Goal: Task Accomplishment & Management: Use online tool/utility

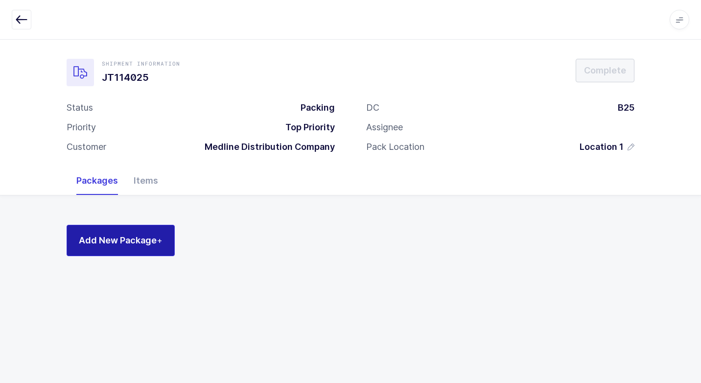
click at [151, 242] on span "Add New Package +" at bounding box center [121, 240] width 84 height 12
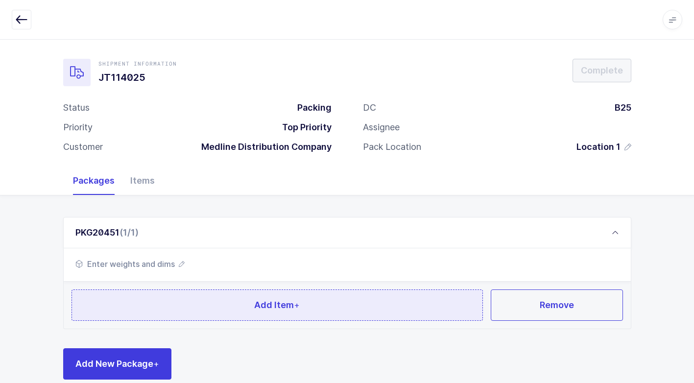
click at [219, 301] on button "Add Item +" at bounding box center [278, 304] width 412 height 31
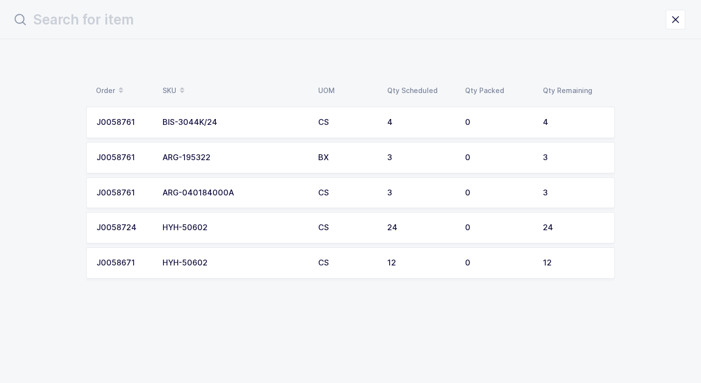
click at [243, 221] on td "HYH-50602" at bounding box center [235, 227] width 156 height 31
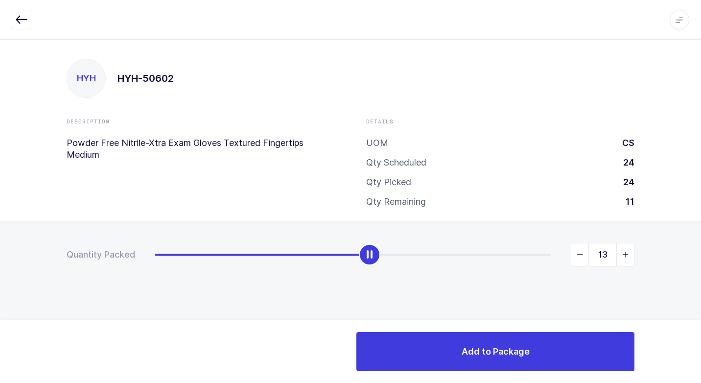
type input "24"
drag, startPoint x: 159, startPoint y: 260, endPoint x: 642, endPoint y: 326, distance: 488.0
click at [674, 316] on div "Quantity Packed 24" at bounding box center [350, 288] width 701 height 135
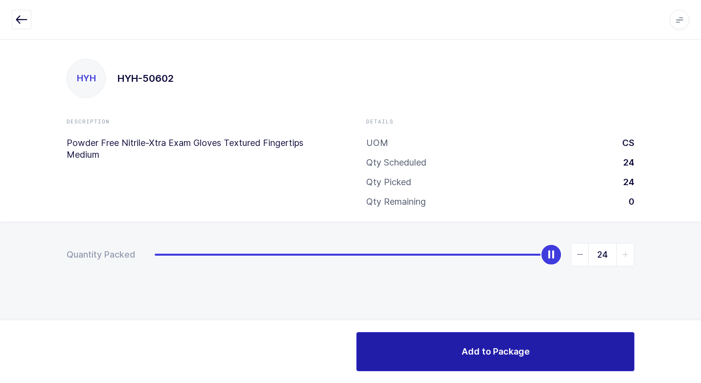
click at [400, 333] on button "Add to Package" at bounding box center [496, 351] width 278 height 39
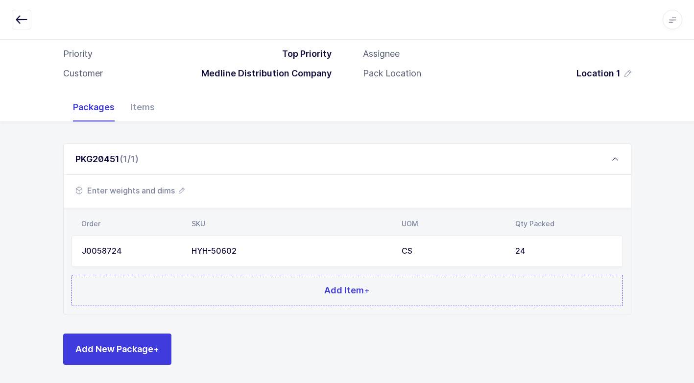
scroll to position [75, 0]
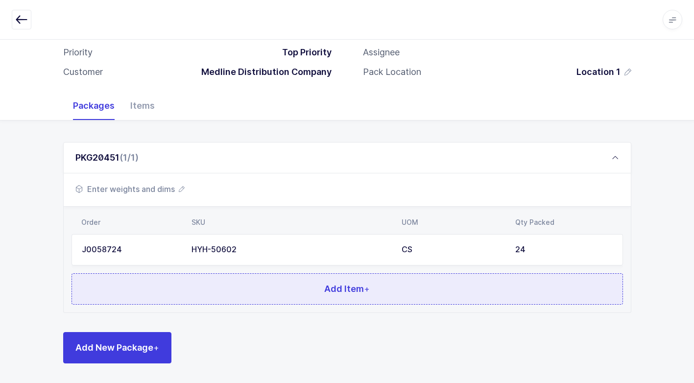
click at [221, 285] on button "Add Item +" at bounding box center [348, 288] width 552 height 31
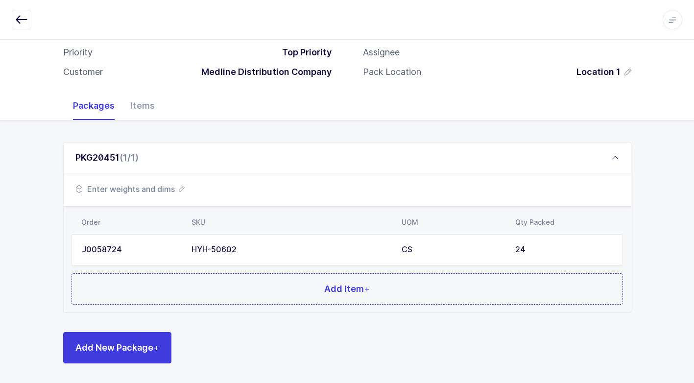
scroll to position [0, 0]
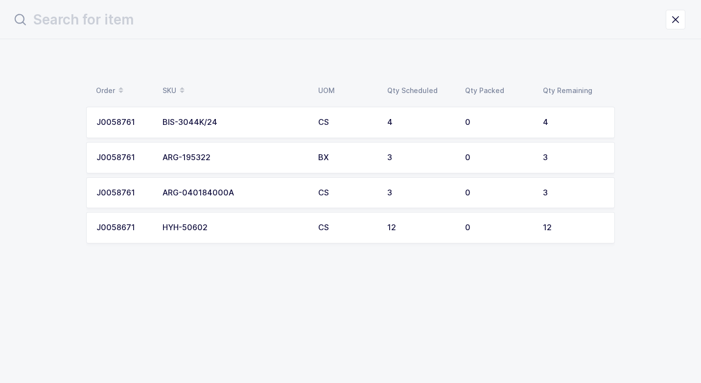
click at [215, 231] on div "HYH-50602" at bounding box center [235, 227] width 144 height 9
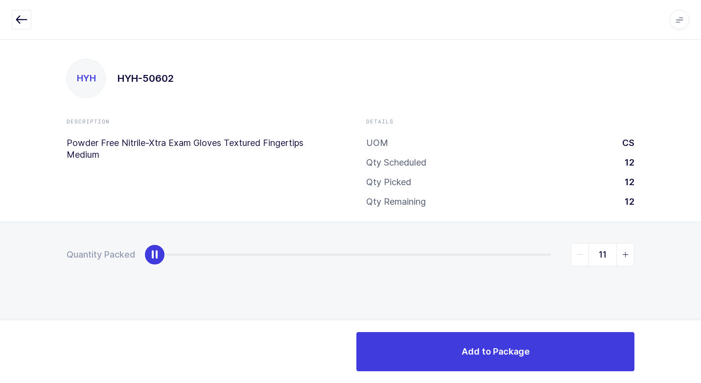
type input "12"
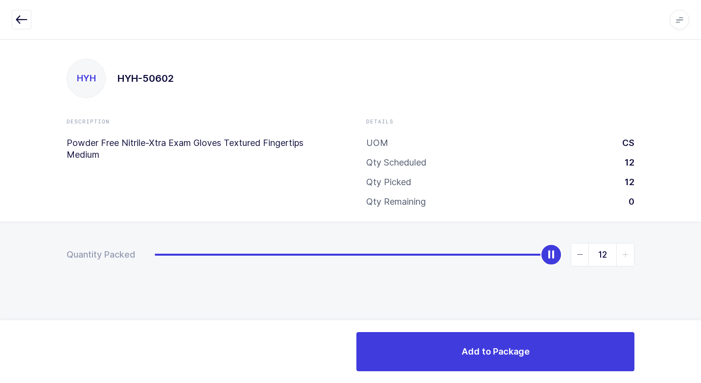
drag, startPoint x: 148, startPoint y: 258, endPoint x: 649, endPoint y: 309, distance: 503.7
click at [701, 274] on html "Apps Core [GEOGRAPHIC_DATA] Admin Mission Control Purchasing [PERSON_NAME] Logo…" at bounding box center [350, 191] width 701 height 383
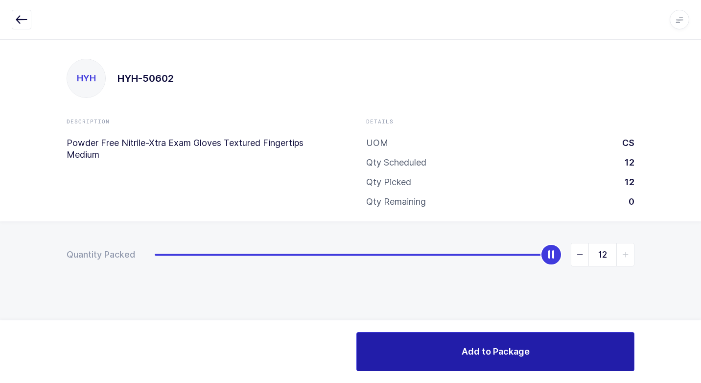
drag, startPoint x: 464, startPoint y: 349, endPoint x: 439, endPoint y: 347, distance: 25.1
click at [462, 349] on span "Add to Package" at bounding box center [496, 351] width 68 height 12
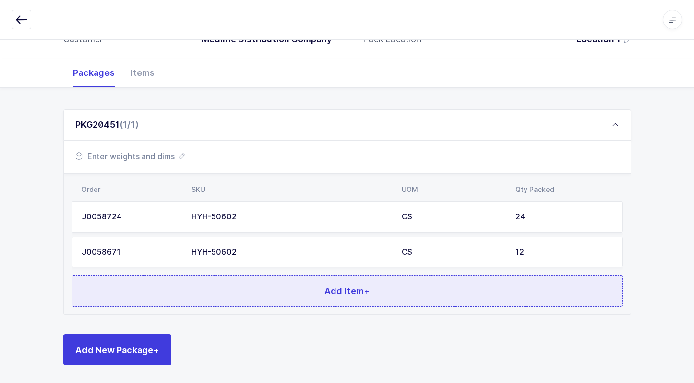
scroll to position [110, 0]
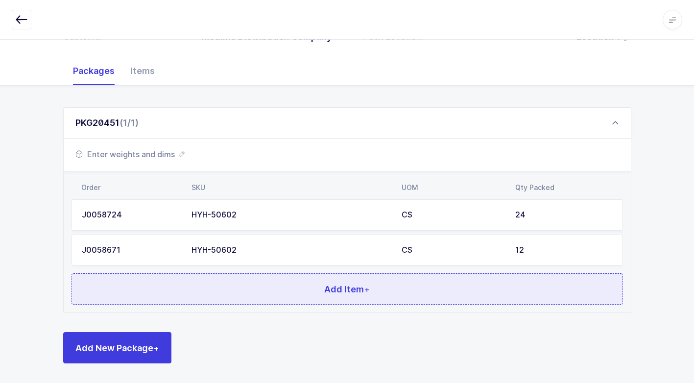
click at [263, 276] on button "Add Item +" at bounding box center [348, 288] width 552 height 31
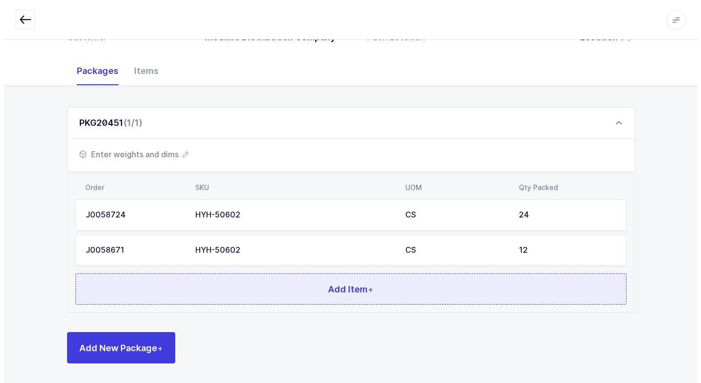
scroll to position [0, 0]
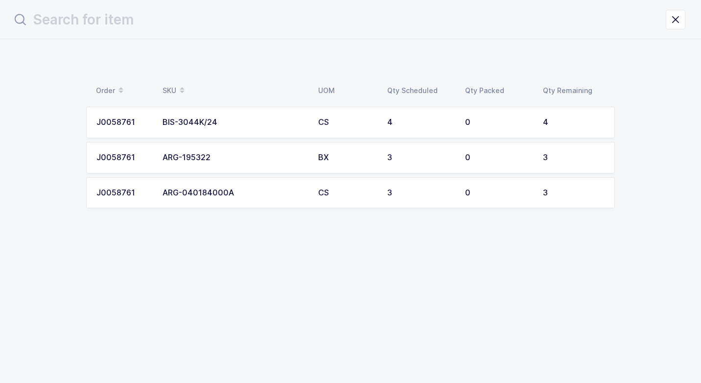
click at [286, 128] on td "BIS-3044K/24" at bounding box center [235, 122] width 156 height 31
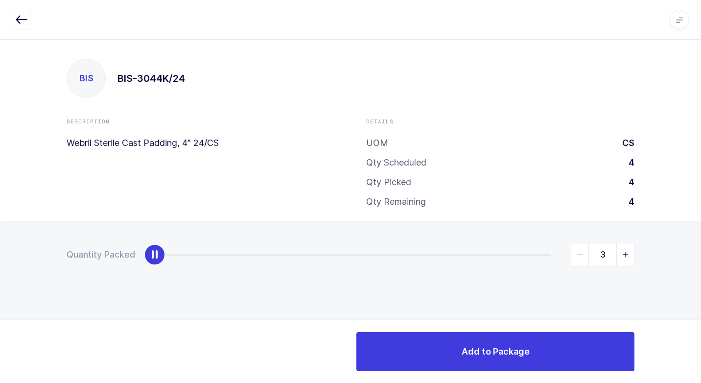
type input "4"
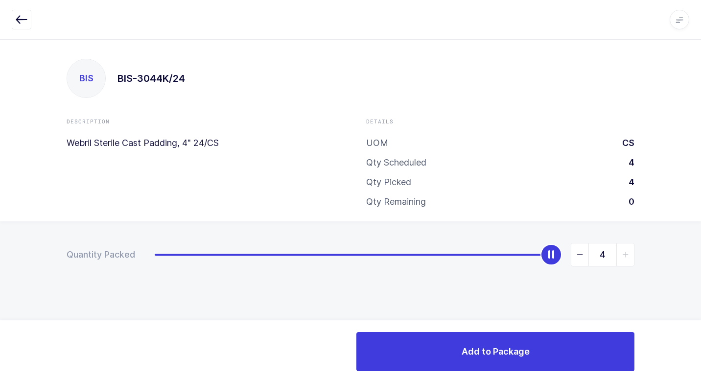
drag, startPoint x: 149, startPoint y: 256, endPoint x: 701, endPoint y: 191, distance: 555.9
click at [701, 189] on html "Apps Core [GEOGRAPHIC_DATA] Admin Mission Control Purchasing [PERSON_NAME] Logo…" at bounding box center [350, 191] width 701 height 383
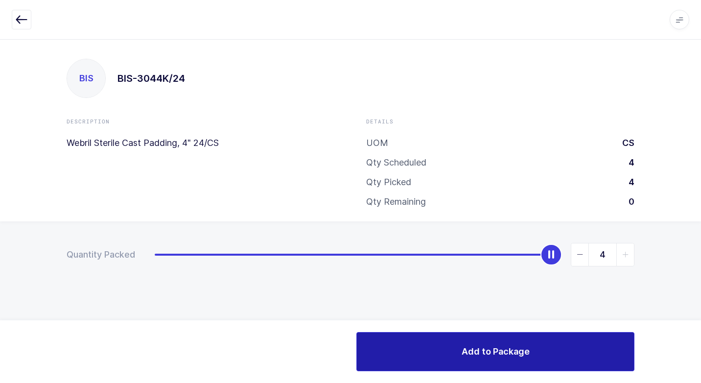
drag, startPoint x: 455, startPoint y: 361, endPoint x: 408, endPoint y: 353, distance: 47.7
click at [453, 361] on button "Add to Package" at bounding box center [496, 351] width 278 height 39
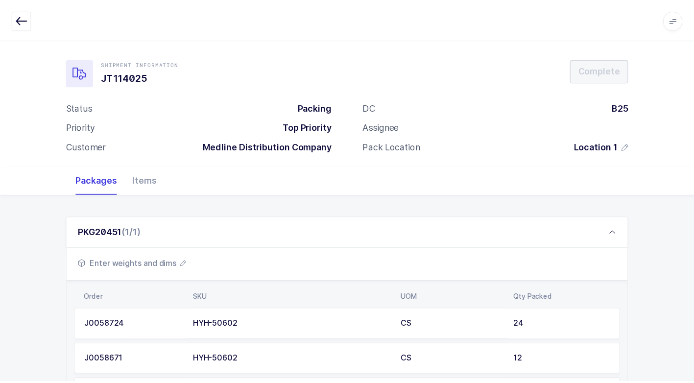
scroll to position [145, 0]
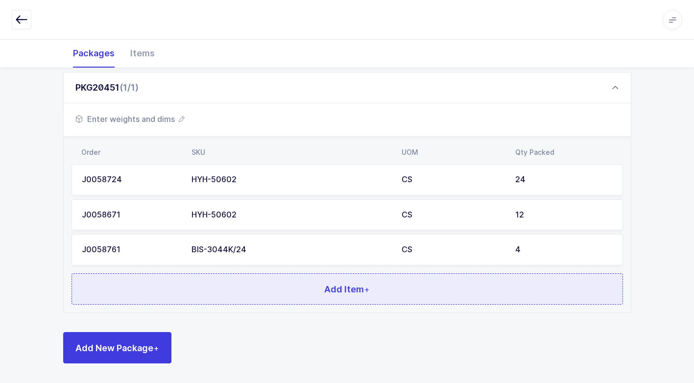
click at [269, 285] on button "Add Item +" at bounding box center [348, 288] width 552 height 31
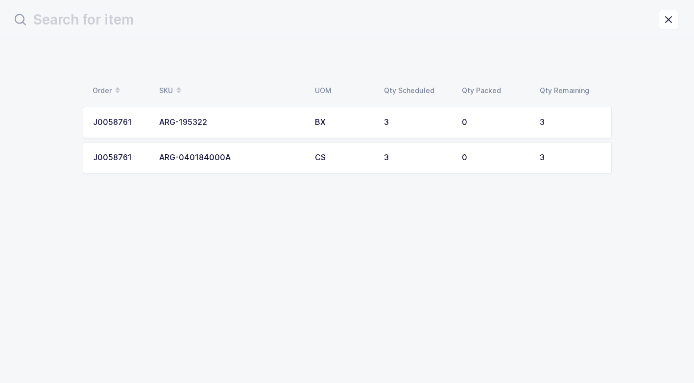
scroll to position [0, 0]
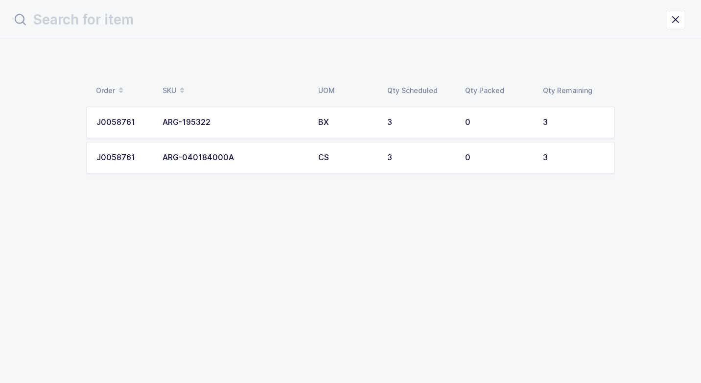
click at [248, 163] on td "ARG-040184000A" at bounding box center [235, 157] width 156 height 31
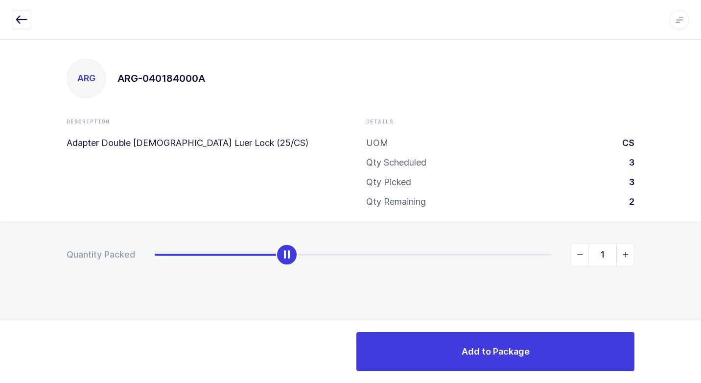
type input "3"
drag, startPoint x: 152, startPoint y: 257, endPoint x: 689, endPoint y: 262, distance: 536.9
click at [701, 258] on html "Apps Core [GEOGRAPHIC_DATA] Admin Mission Control Purchasing [PERSON_NAME] Logo…" at bounding box center [350, 191] width 701 height 383
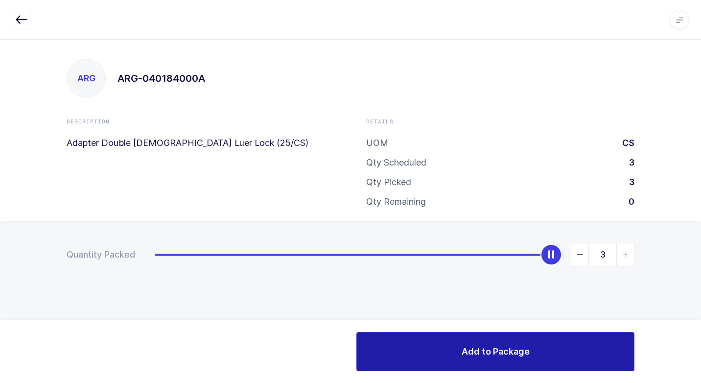
drag, startPoint x: 468, startPoint y: 353, endPoint x: 441, endPoint y: 353, distance: 26.9
click at [465, 353] on span "Add to Package" at bounding box center [496, 351] width 68 height 12
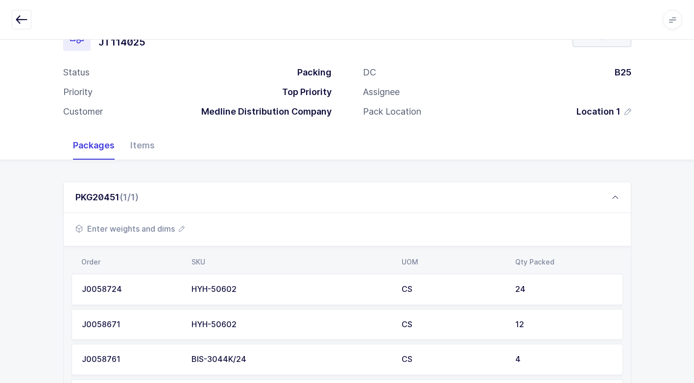
scroll to position [180, 0]
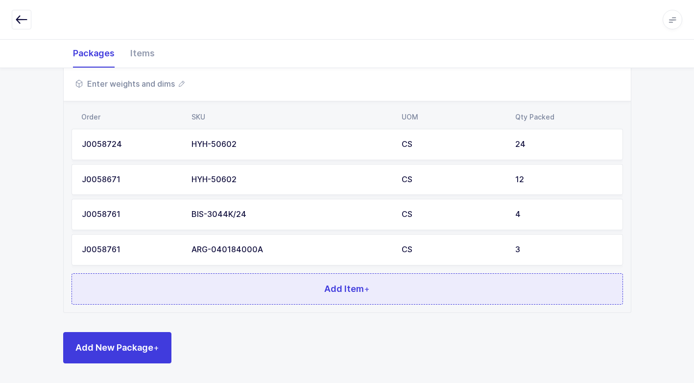
click at [317, 297] on button "Add Item +" at bounding box center [348, 288] width 552 height 31
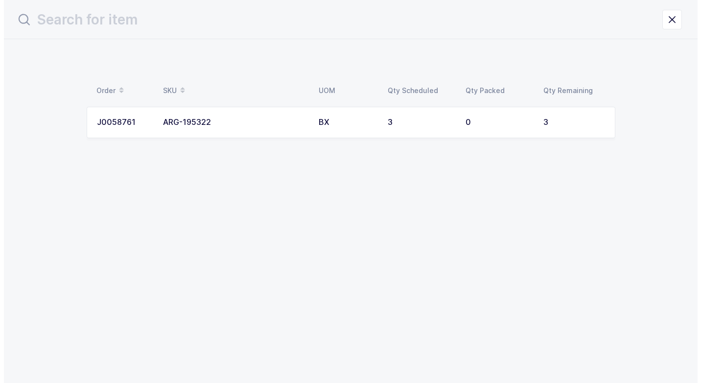
scroll to position [0, 0]
